Goal: Navigation & Orientation: Find specific page/section

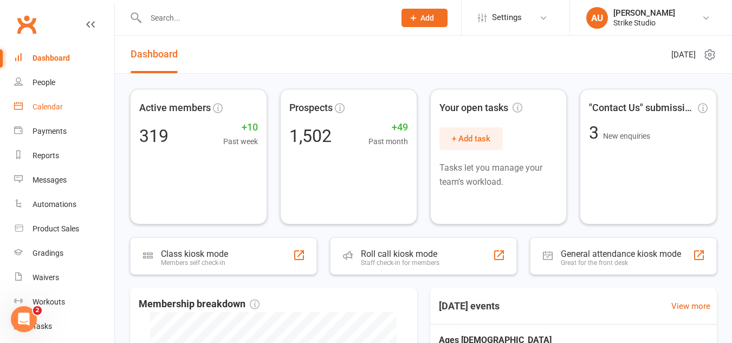
click at [53, 115] on link "Calendar" at bounding box center [64, 107] width 100 height 24
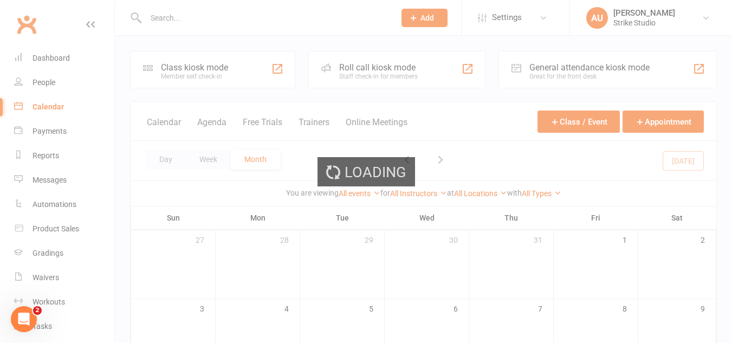
click at [54, 155] on div "Loading" at bounding box center [366, 171] width 732 height 343
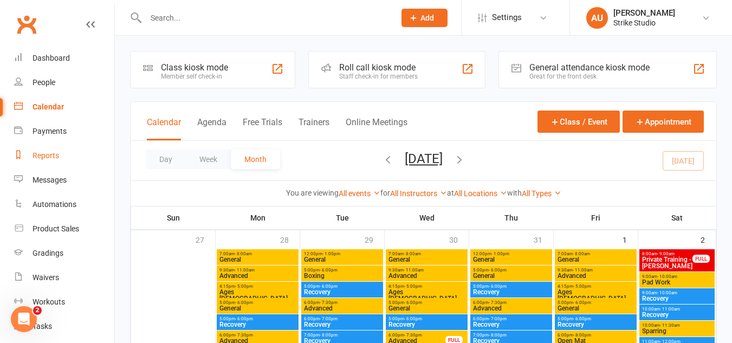
click at [41, 155] on div "Reports" at bounding box center [45, 155] width 27 height 9
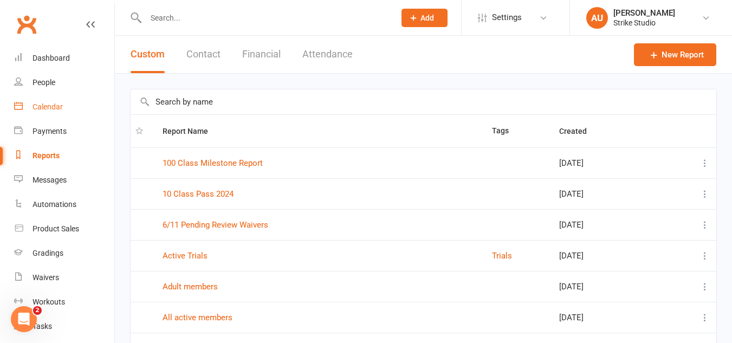
click at [56, 99] on link "Calendar" at bounding box center [64, 107] width 100 height 24
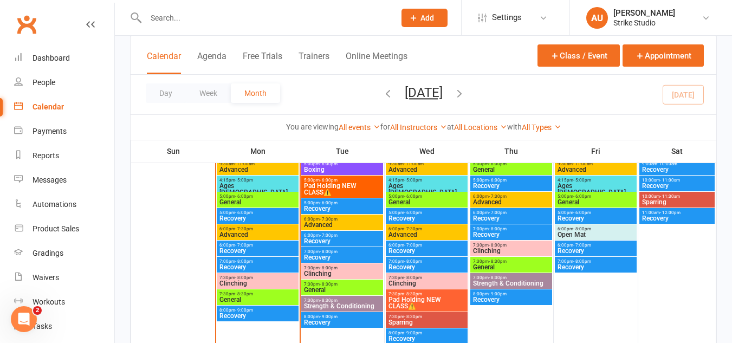
scroll to position [542, 0]
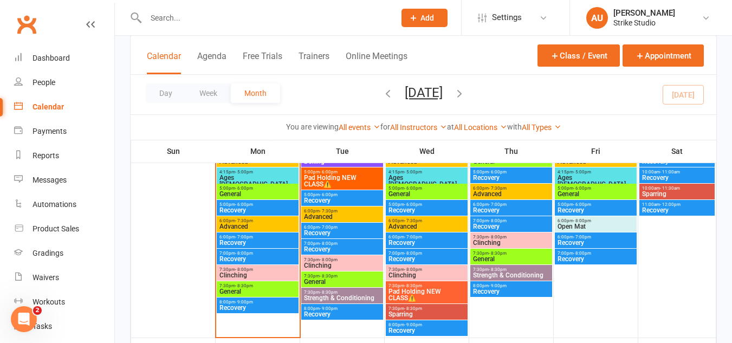
click at [267, 186] on span "5:00pm - 6:00pm" at bounding box center [257, 188] width 77 height 5
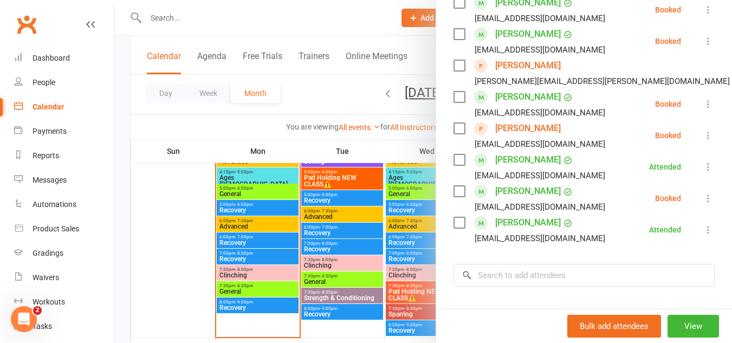
scroll to position [271, 0]
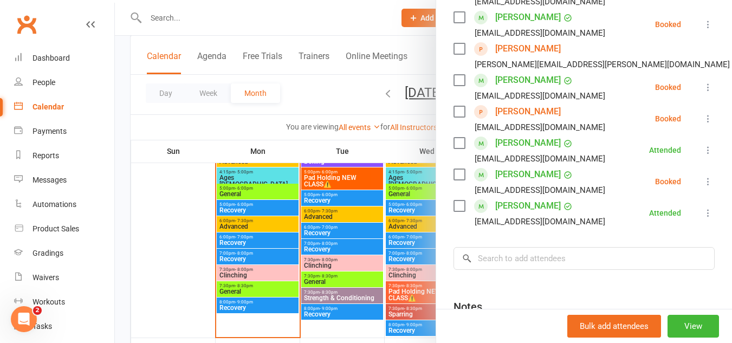
click at [536, 111] on link "[PERSON_NAME]" at bounding box center [528, 111] width 66 height 17
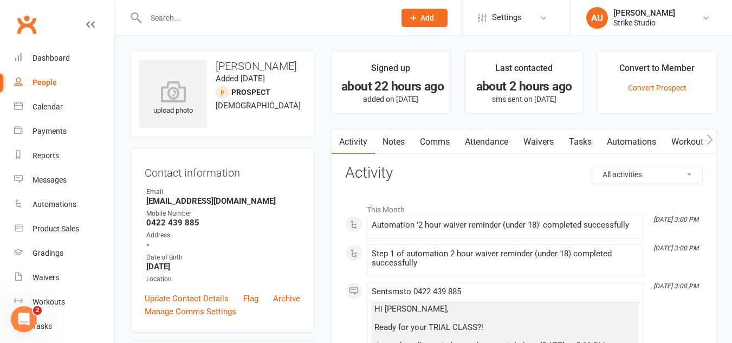
click at [635, 145] on link "Automations" at bounding box center [631, 141] width 64 height 25
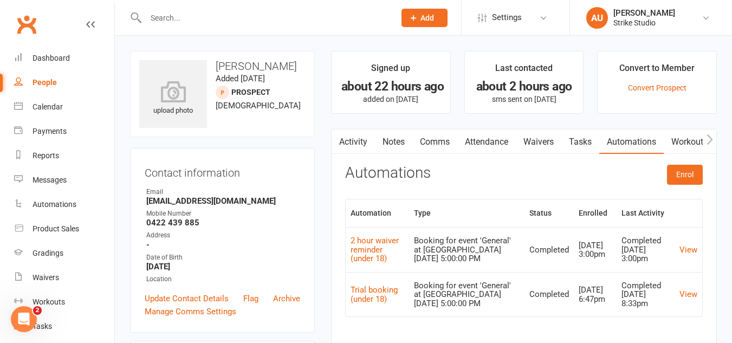
click at [531, 149] on link "Waivers" at bounding box center [538, 141] width 45 height 25
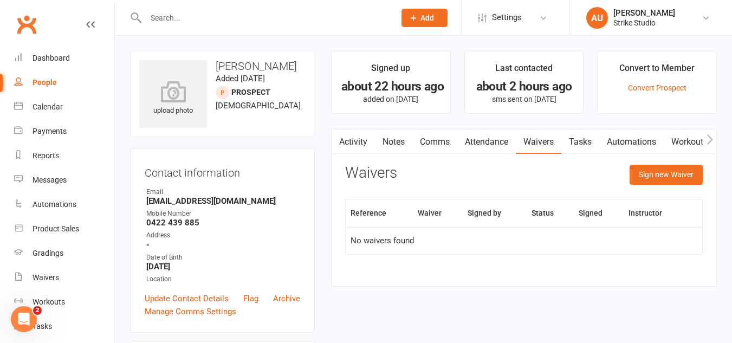
scroll to position [54, 0]
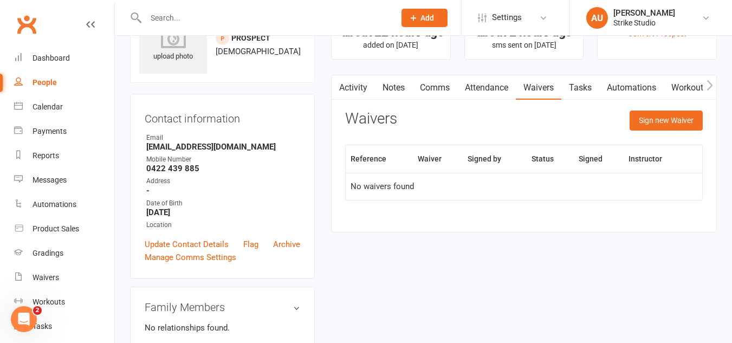
click at [428, 192] on td "No waivers found" at bounding box center [524, 186] width 356 height 27
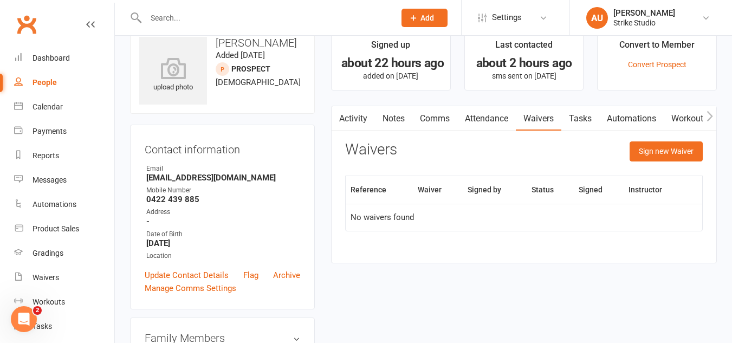
scroll to position [0, 0]
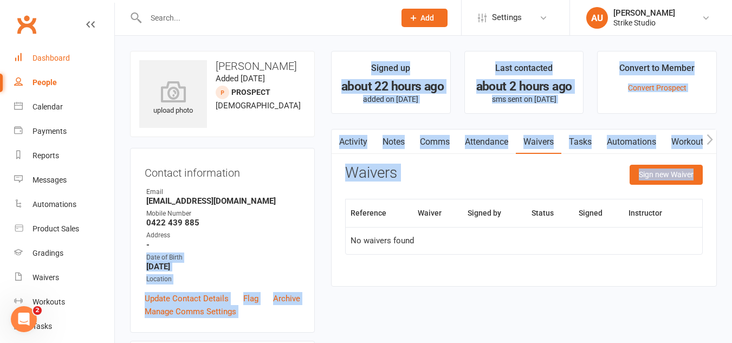
click at [47, 59] on div "Dashboard" at bounding box center [50, 58] width 37 height 9
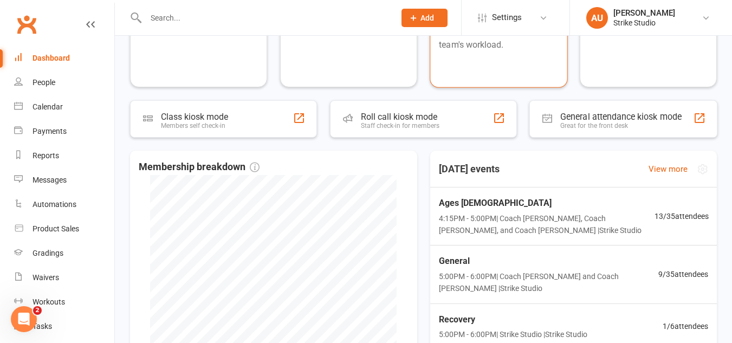
scroll to position [138, 0]
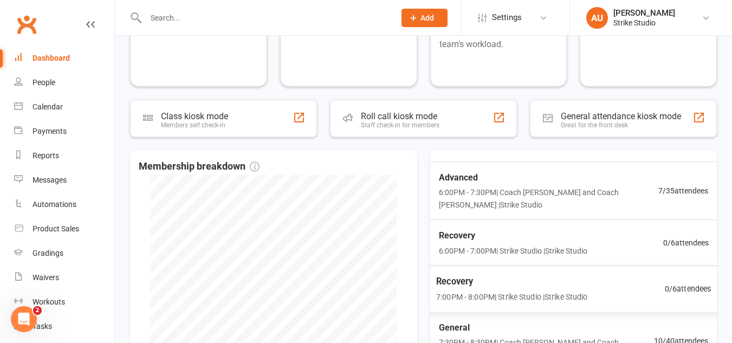
click at [501, 292] on span "7:00PM - 8:00PM | Strike Studio | Strike Studio" at bounding box center [511, 297] width 151 height 12
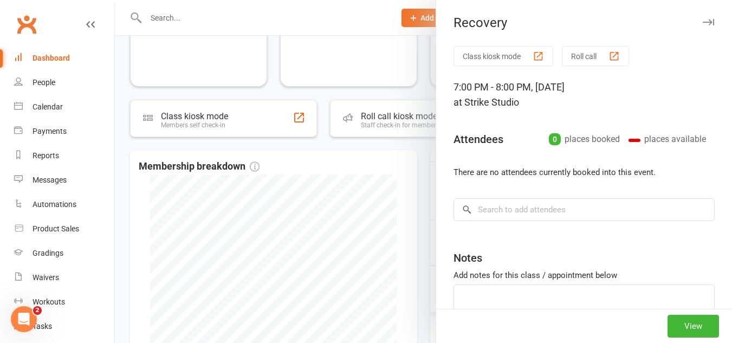
scroll to position [187, 0]
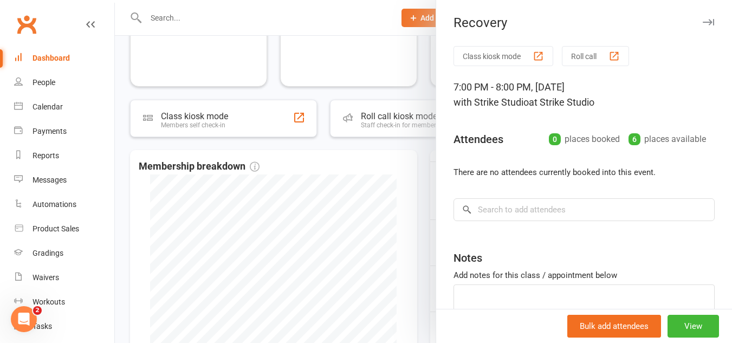
click at [475, 272] on div "Add notes for this class / appointment below" at bounding box center [583, 275] width 261 height 13
click at [393, 250] on div at bounding box center [423, 171] width 617 height 343
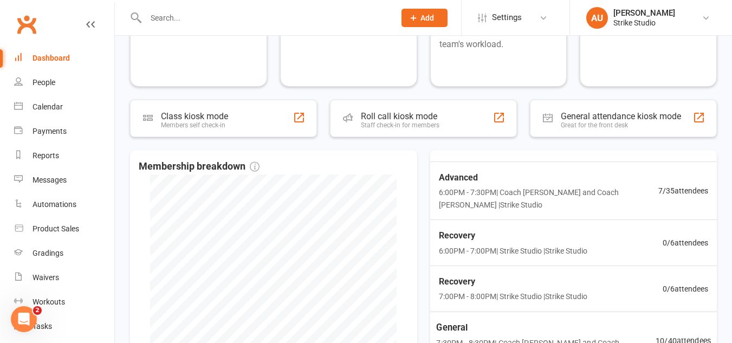
click at [550, 329] on span "General" at bounding box center [545, 327] width 219 height 14
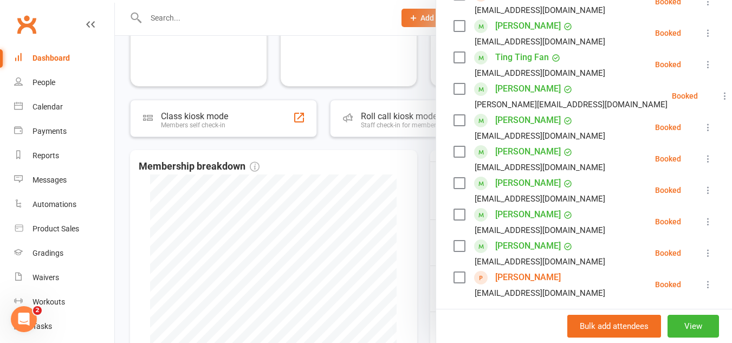
scroll to position [231, 0]
click at [238, 100] on div at bounding box center [423, 171] width 617 height 343
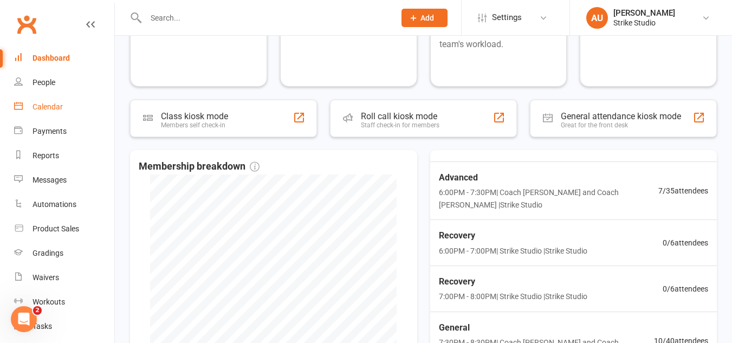
click at [64, 110] on link "Calendar" at bounding box center [64, 107] width 100 height 24
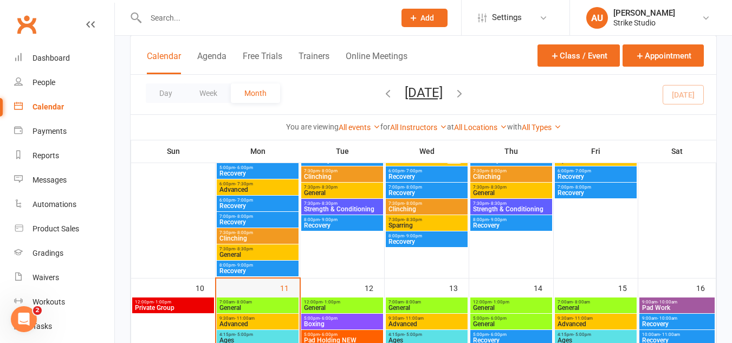
scroll to position [542, 0]
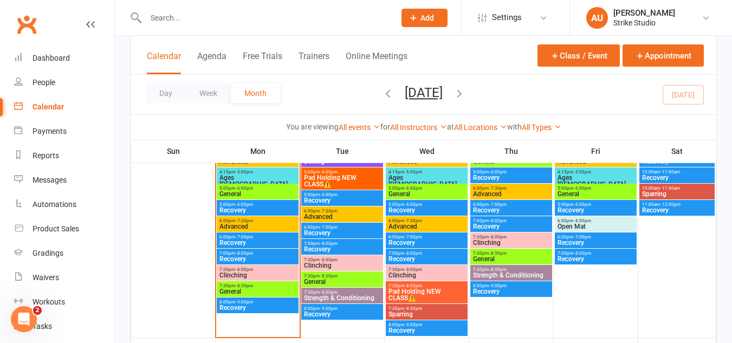
click at [260, 273] on span "Clinching" at bounding box center [257, 275] width 77 height 6
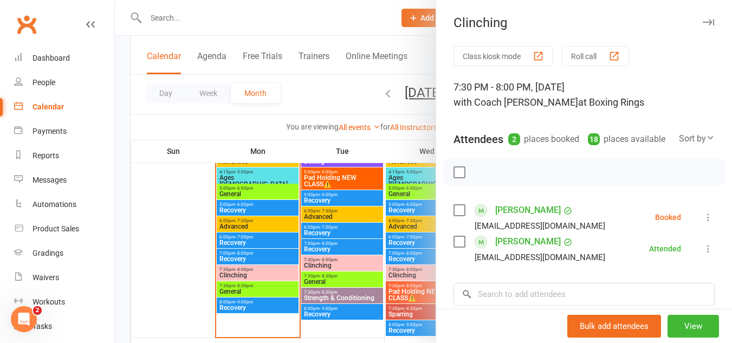
click at [306, 234] on div at bounding box center [423, 171] width 617 height 343
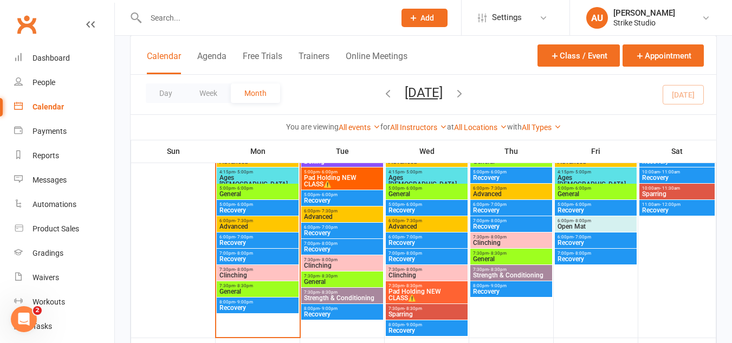
click at [357, 180] on span "Pad Holding NEW CLASS⚠️" at bounding box center [341, 180] width 77 height 13
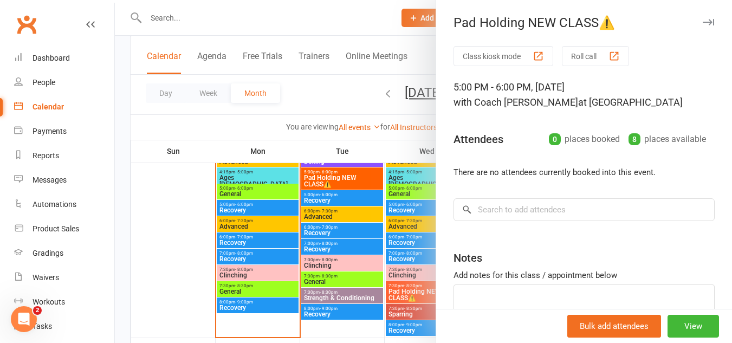
click at [313, 279] on div at bounding box center [423, 171] width 617 height 343
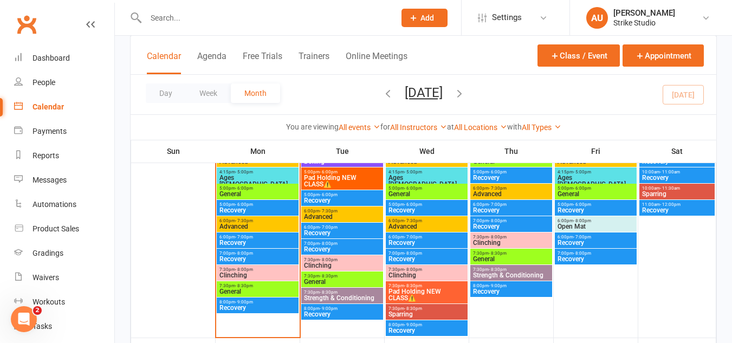
click at [416, 295] on span "Pad Holding NEW CLASS⚠️" at bounding box center [426, 294] width 77 height 13
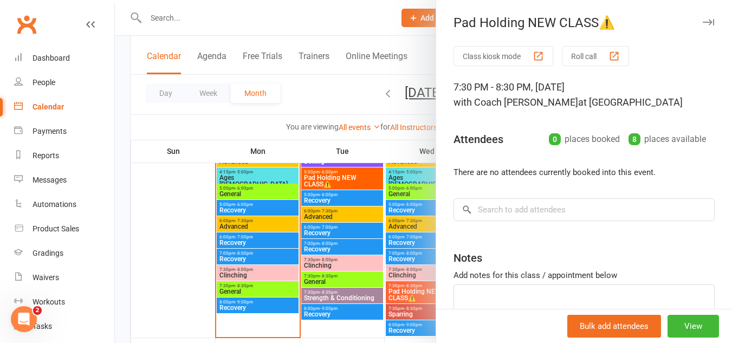
click at [309, 187] on div at bounding box center [423, 171] width 617 height 343
